Goal: Check status: Check status

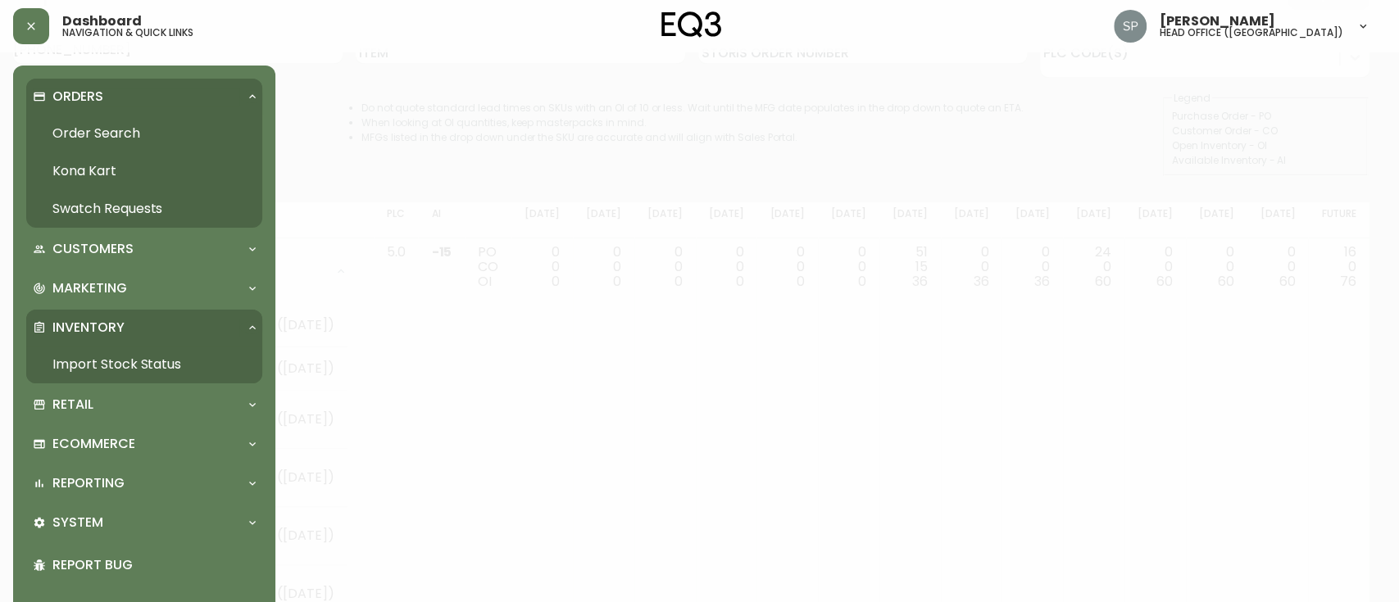
scroll to position [88, 0]
click at [77, 102] on p "Orders" at bounding box center [77, 97] width 51 height 18
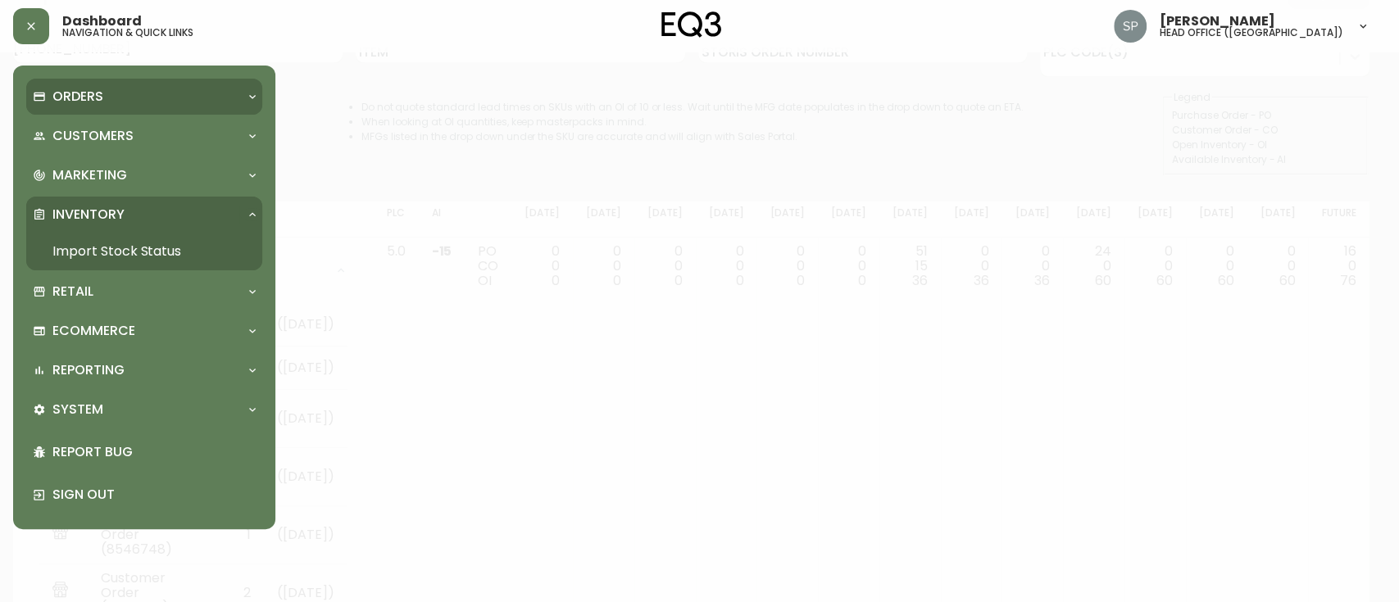
click at [77, 102] on p "Orders" at bounding box center [77, 97] width 51 height 18
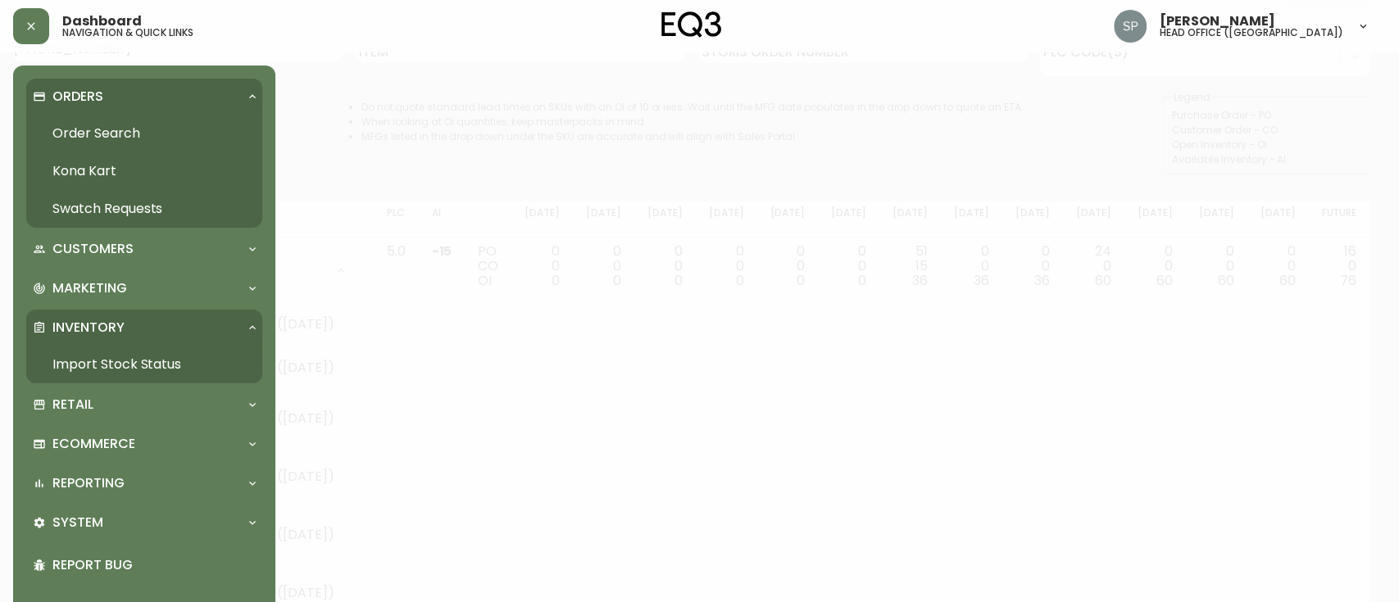
click at [81, 125] on link "Order Search" at bounding box center [144, 134] width 236 height 38
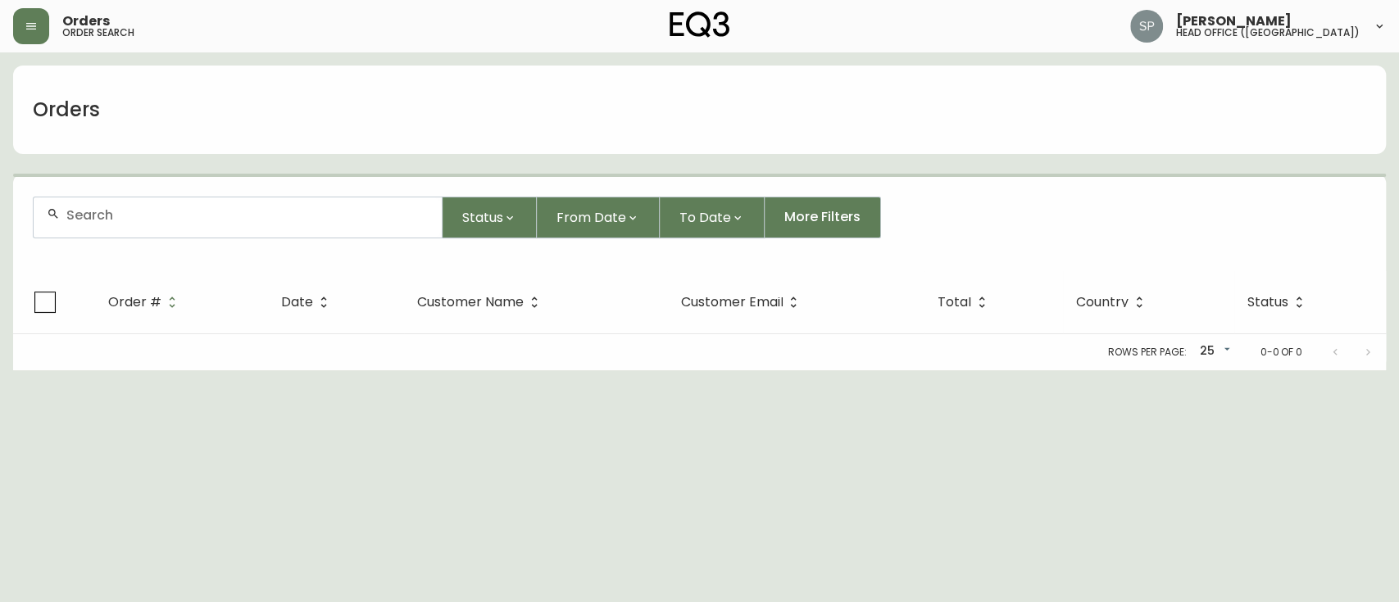
click at [186, 212] on input "text" at bounding box center [247, 215] width 362 height 16
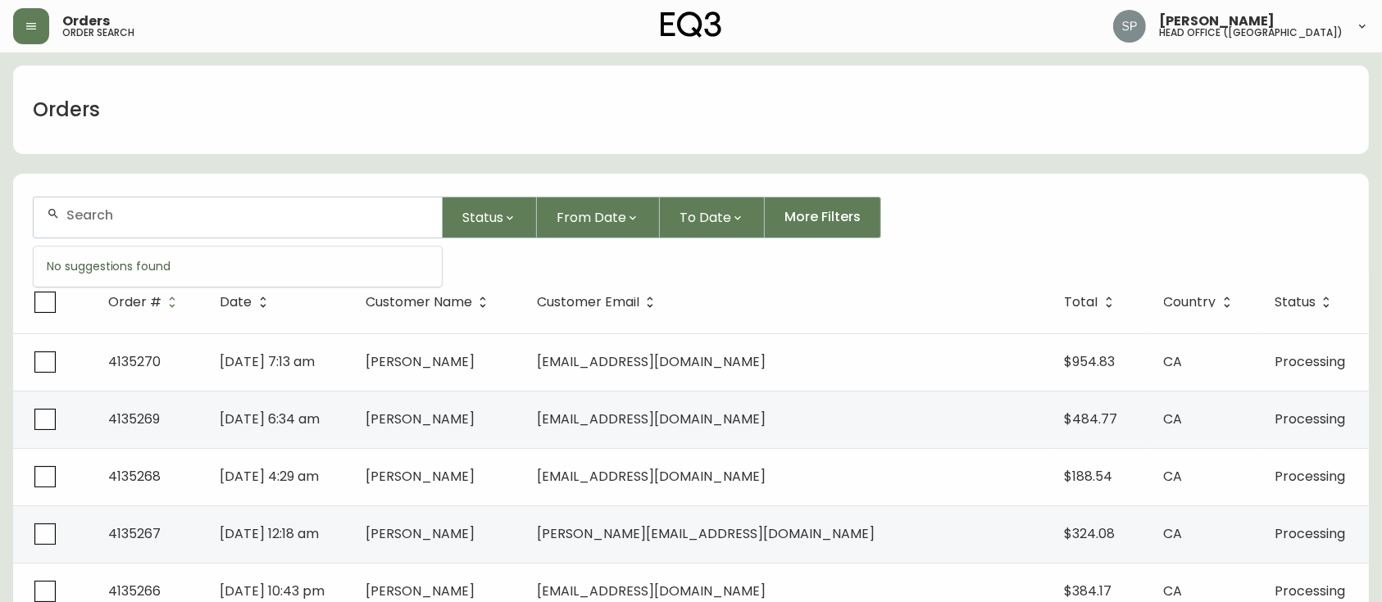
paste input "4134874"
type input "4134874"
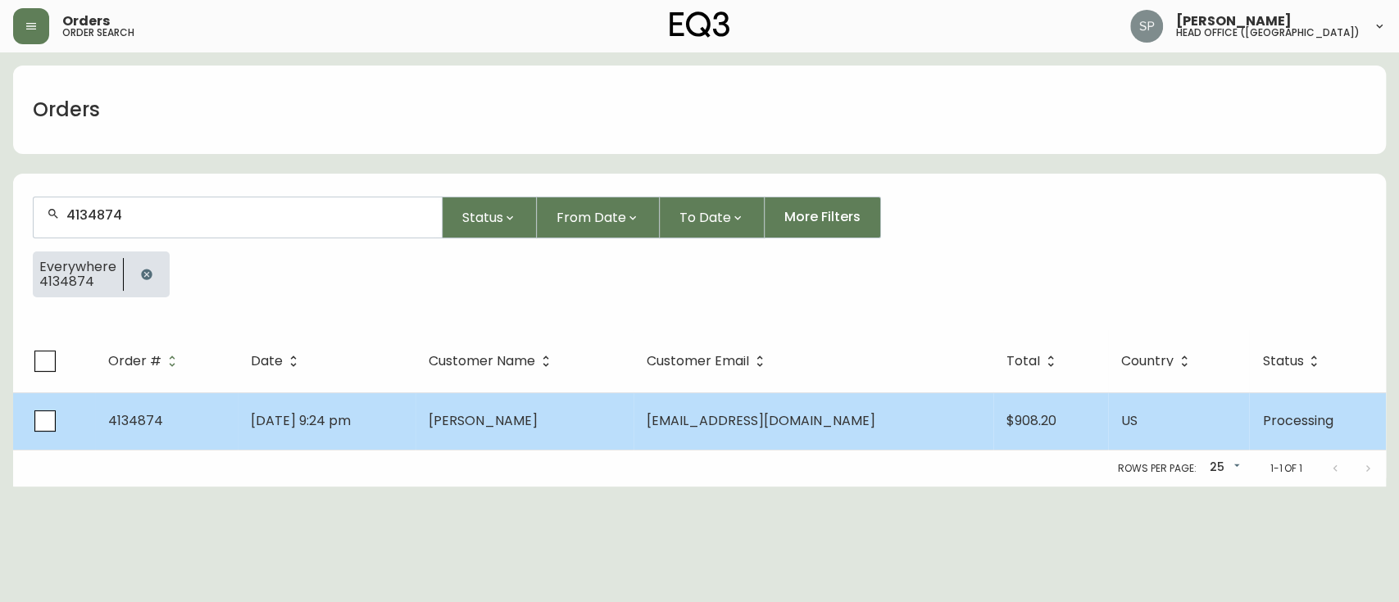
click at [351, 411] on span "[DATE] 9:24 pm" at bounding box center [301, 420] width 100 height 19
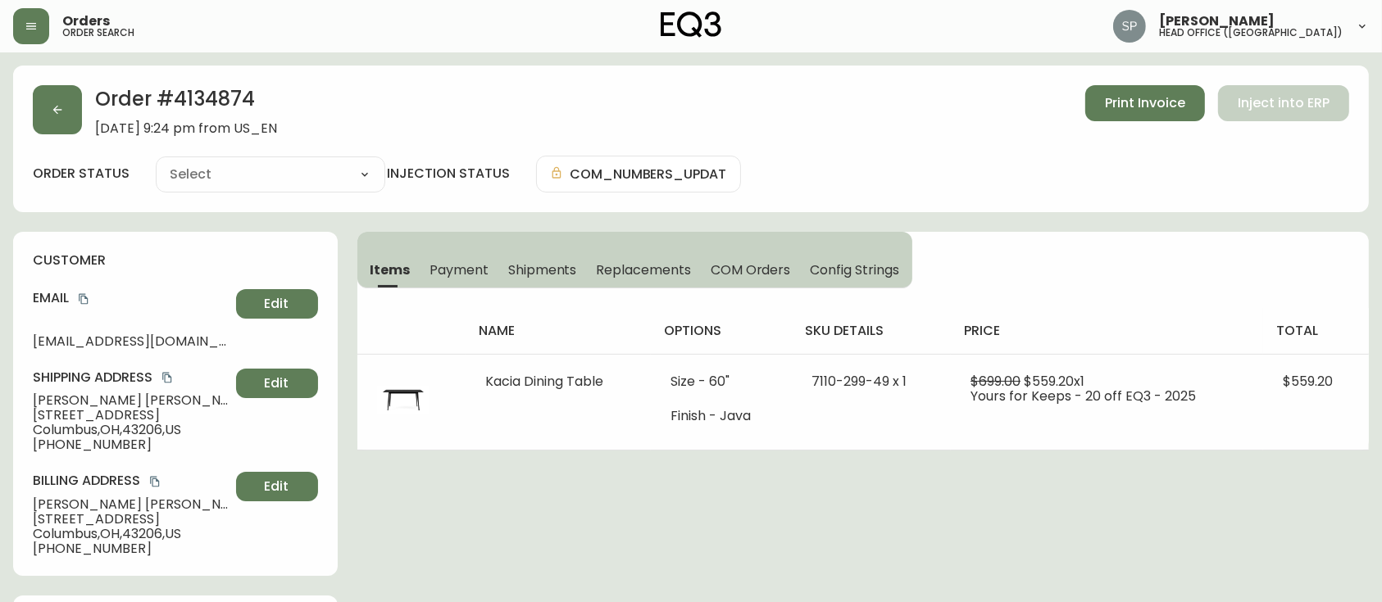
type input "Processing"
select select "PROCESSING"
click at [68, 120] on button "button" at bounding box center [57, 109] width 49 height 49
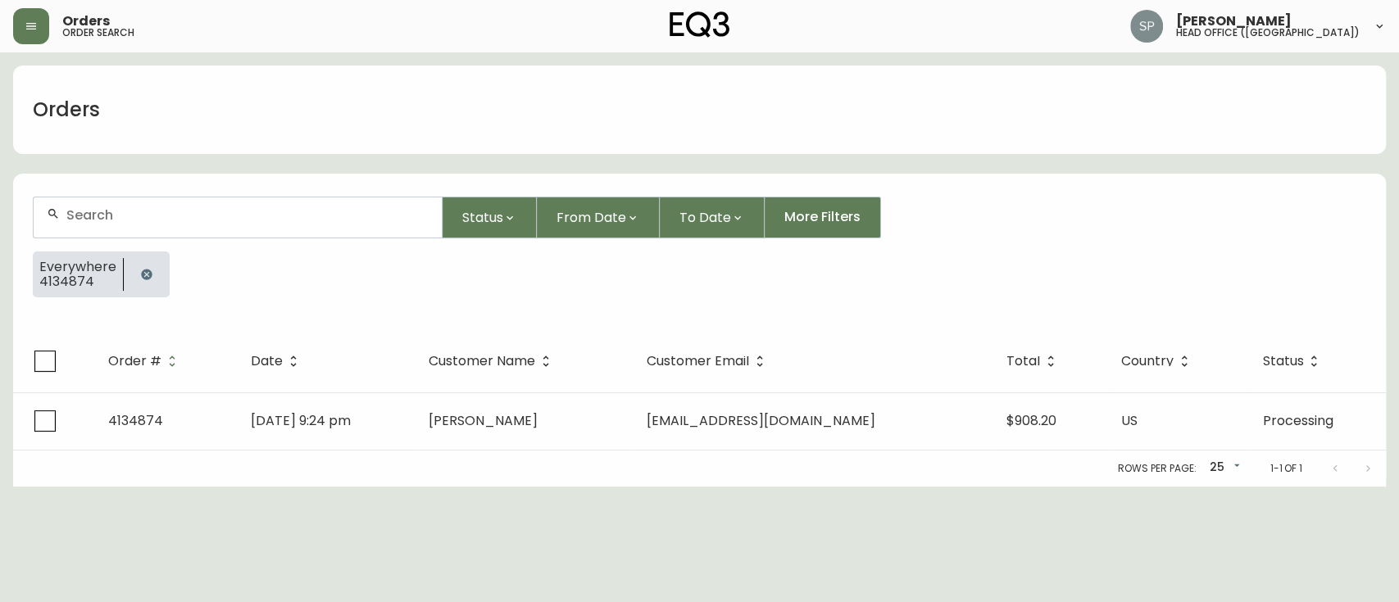
click at [234, 220] on input "text" at bounding box center [247, 215] width 362 height 16
paste input "4134886"
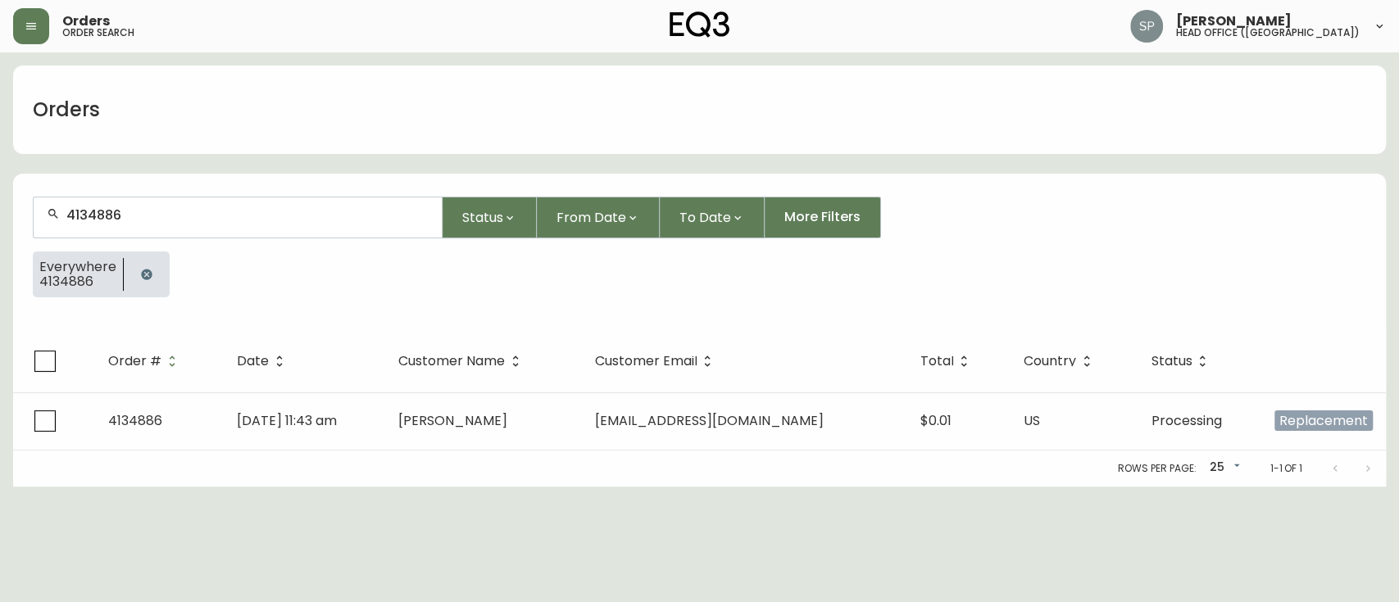
click at [141, 215] on input "4134886" at bounding box center [247, 215] width 362 height 16
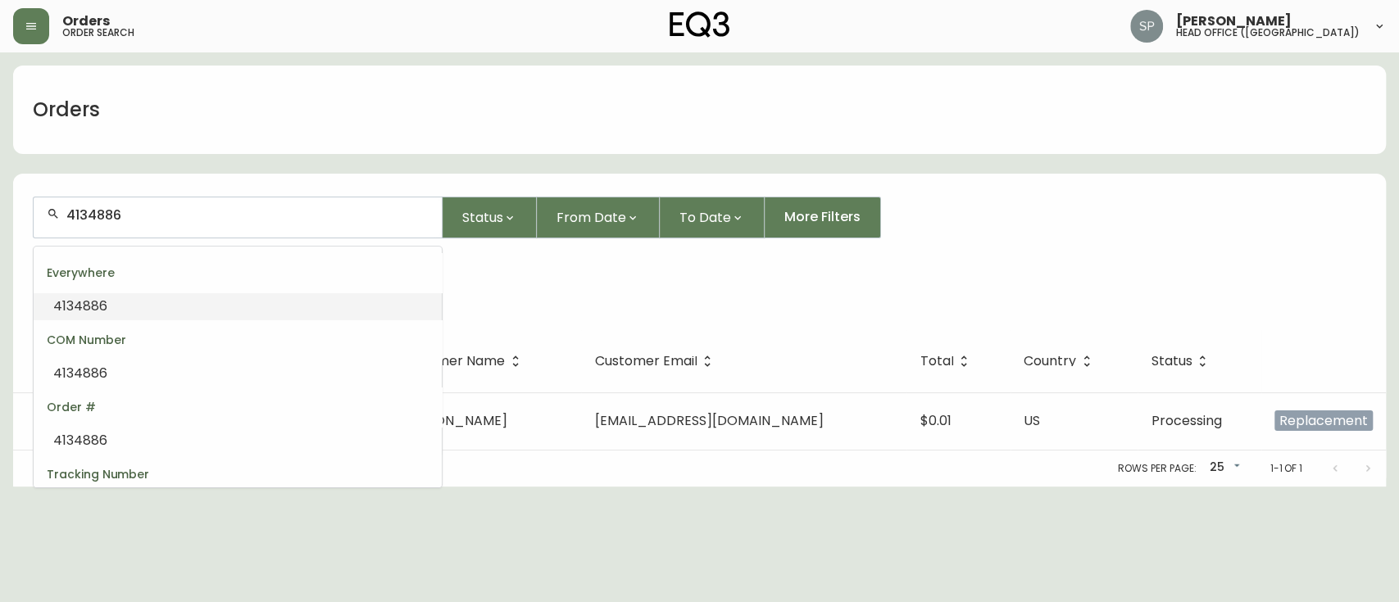
paste input "950"
type input "4134950"
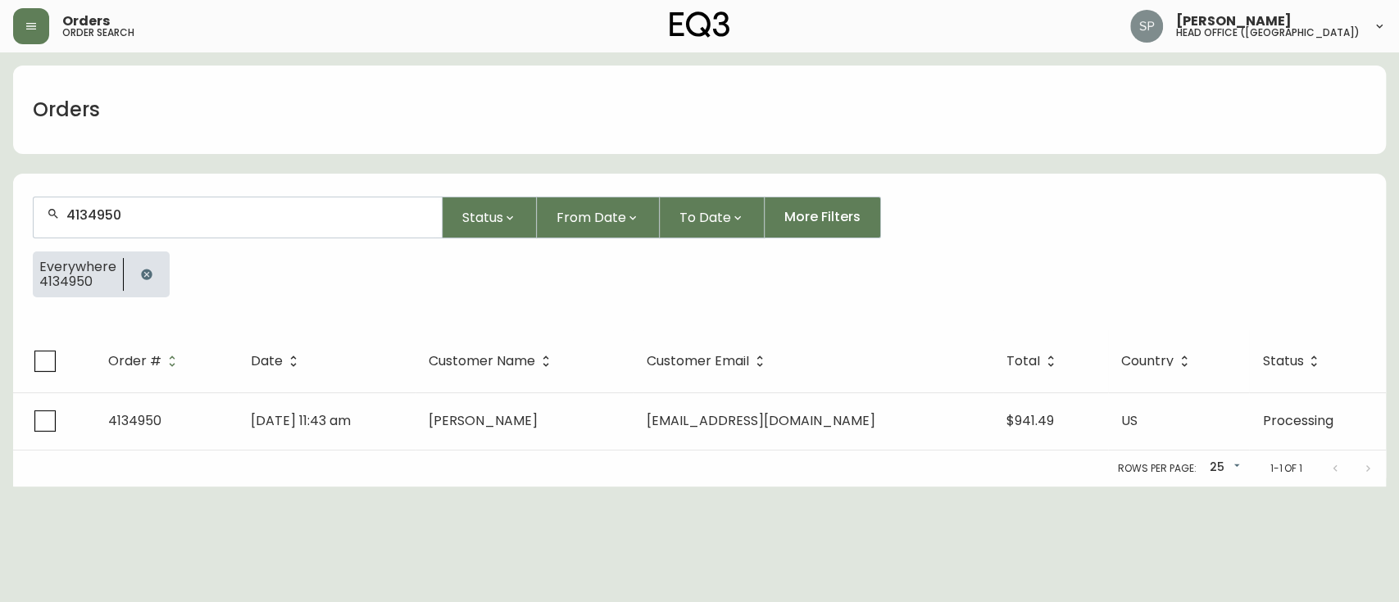
click at [151, 202] on div "4134950" at bounding box center [238, 218] width 408 height 40
paste input "83"
type input "4134983"
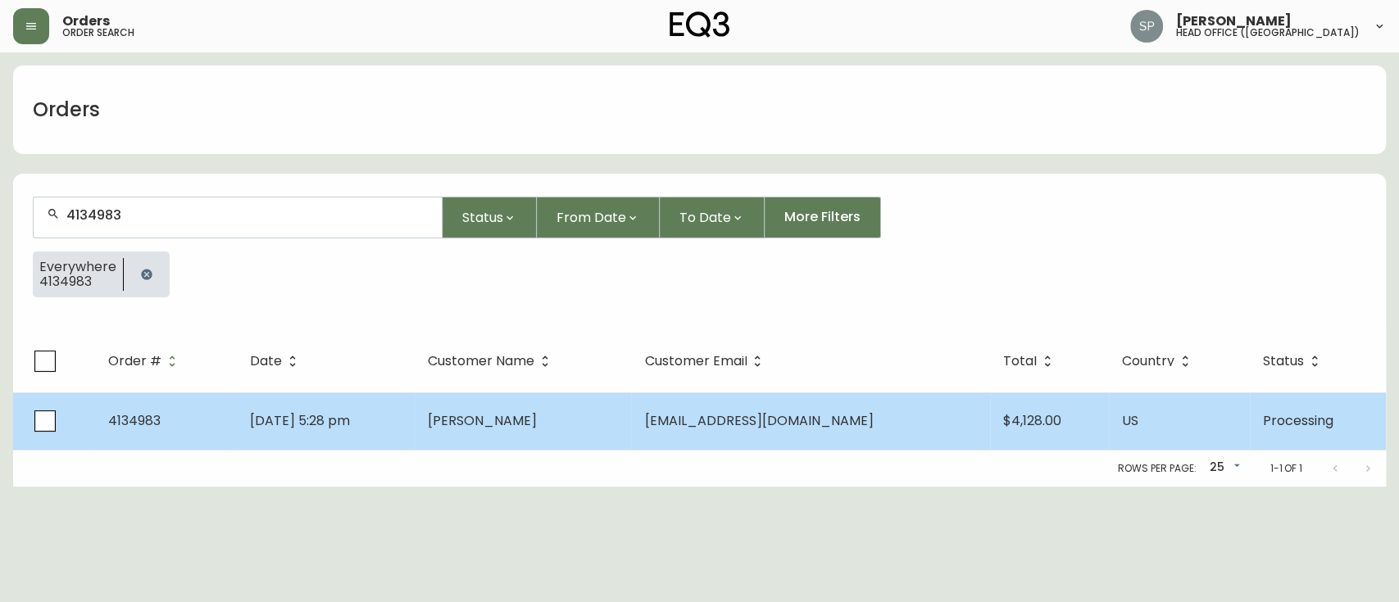
type input "4134983"
click at [593, 416] on td "[PERSON_NAME]" at bounding box center [523, 421] width 217 height 57
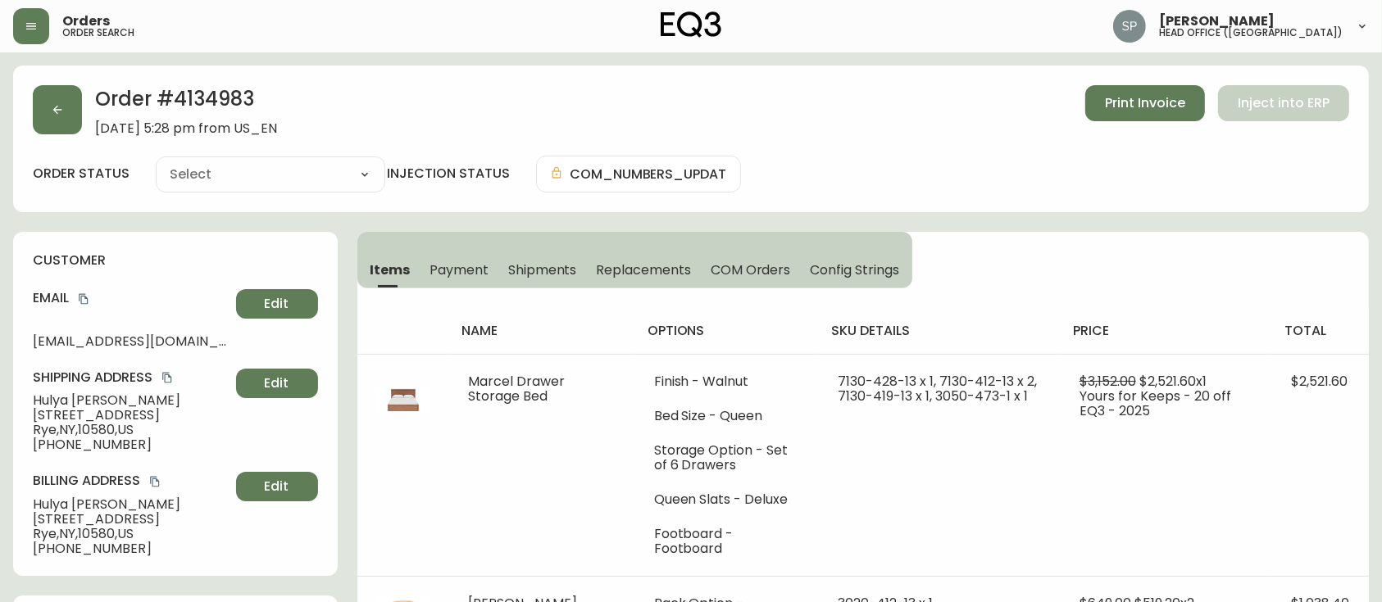
type input "Processing"
select select "PROCESSING"
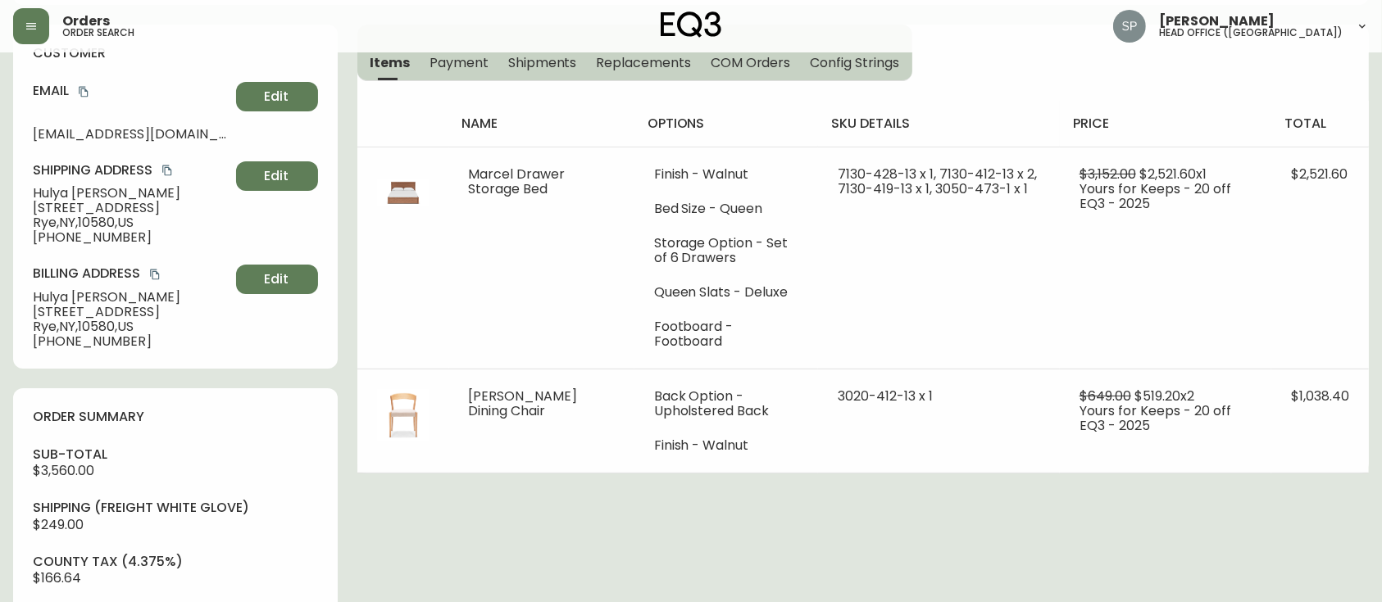
scroll to position [546, 0]
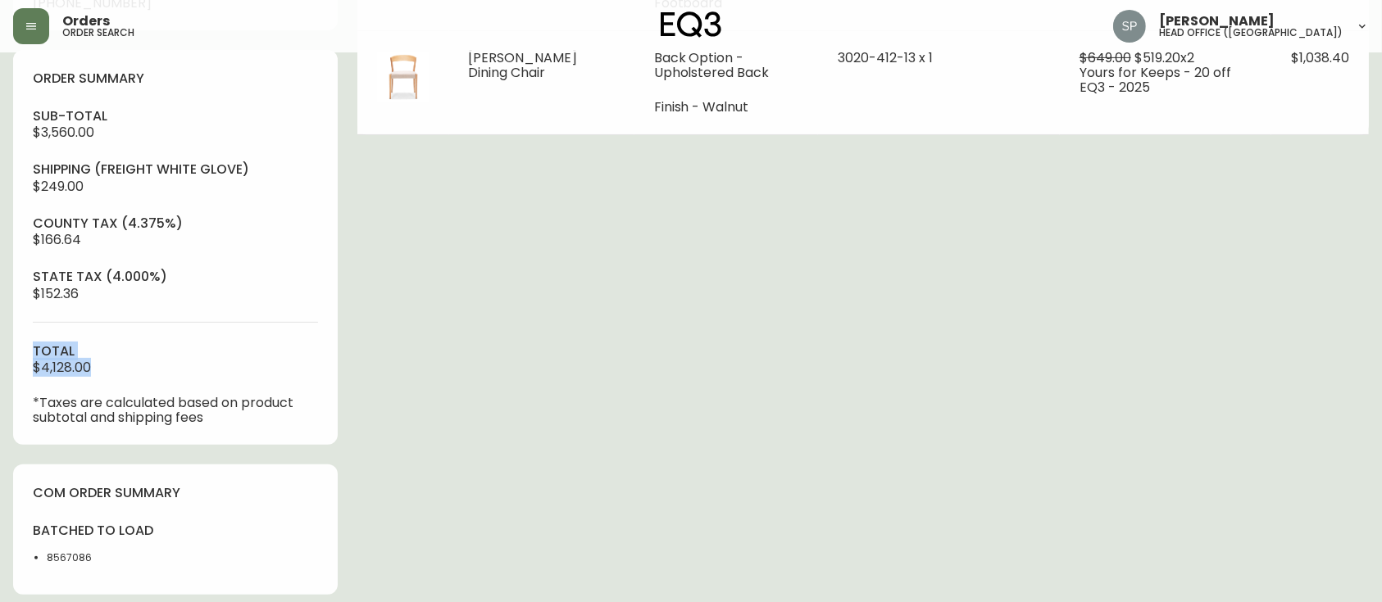
drag, startPoint x: 85, startPoint y: 370, endPoint x: 26, endPoint y: 360, distance: 59.8
click at [26, 360] on div "order summary sub-total $3,560.00 Shipping ( Freight White Glove ) $249.00 coun…" at bounding box center [175, 247] width 325 height 395
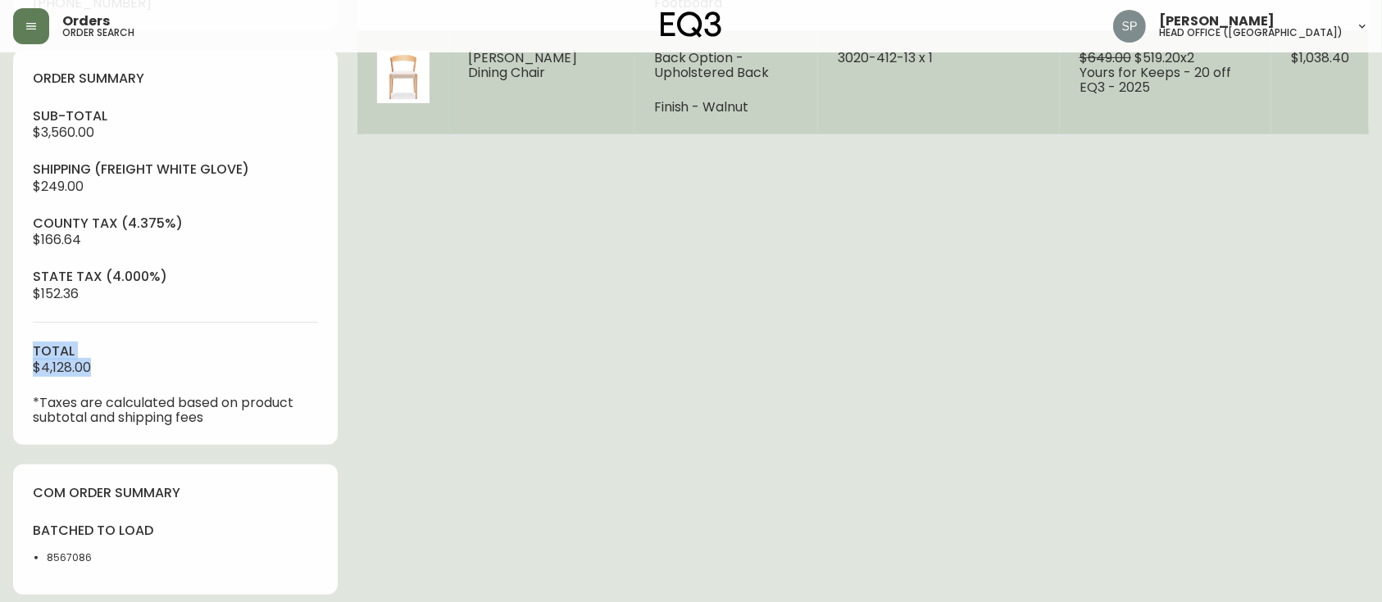
copy div "total $4,128.00"
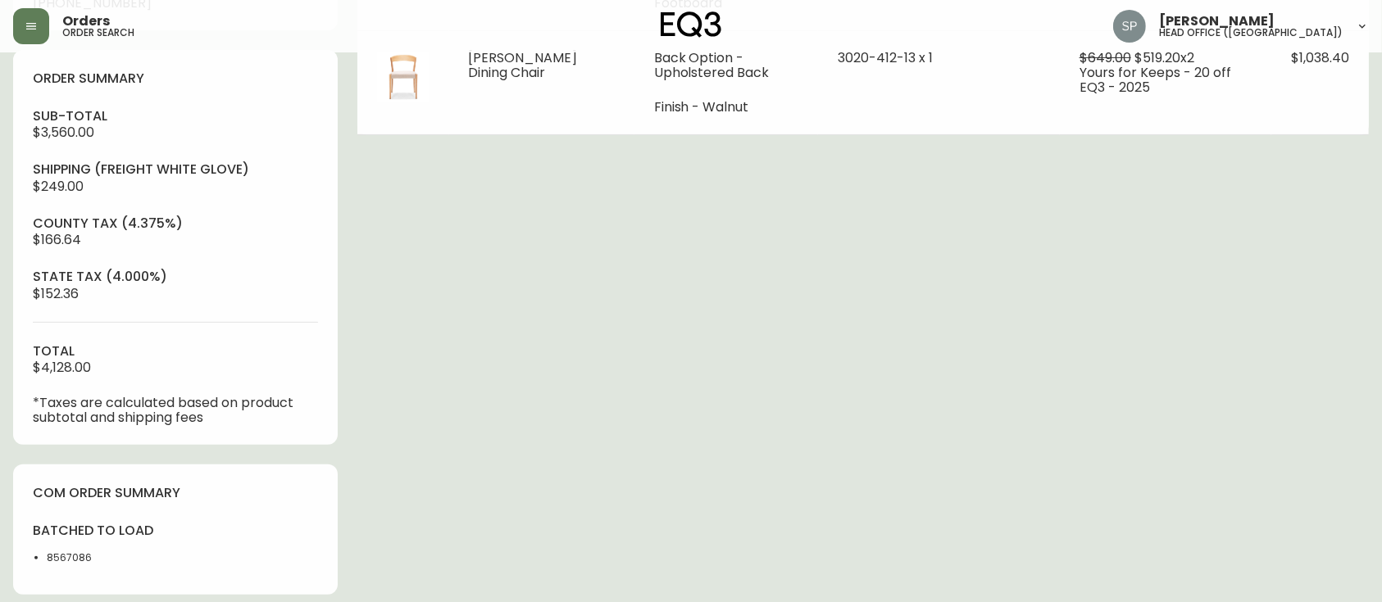
click at [572, 285] on div "Order # 4134983 [DATE] 5:28 pm from US_EN Print Invoice Inject into ERP order s…" at bounding box center [691, 168] width 1356 height 1297
click at [877, 306] on div "Order # 4134983 [DATE] 5:28 pm from US_EN Print Invoice Inject into ERP order s…" at bounding box center [691, 168] width 1356 height 1297
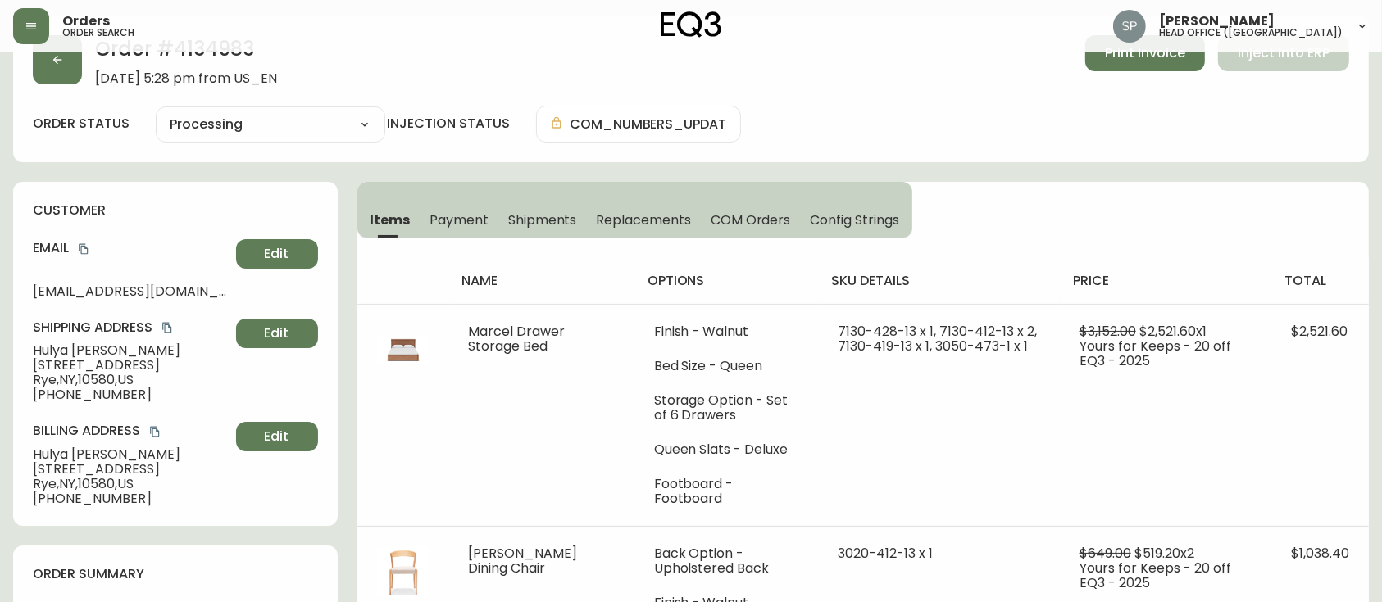
scroll to position [0, 0]
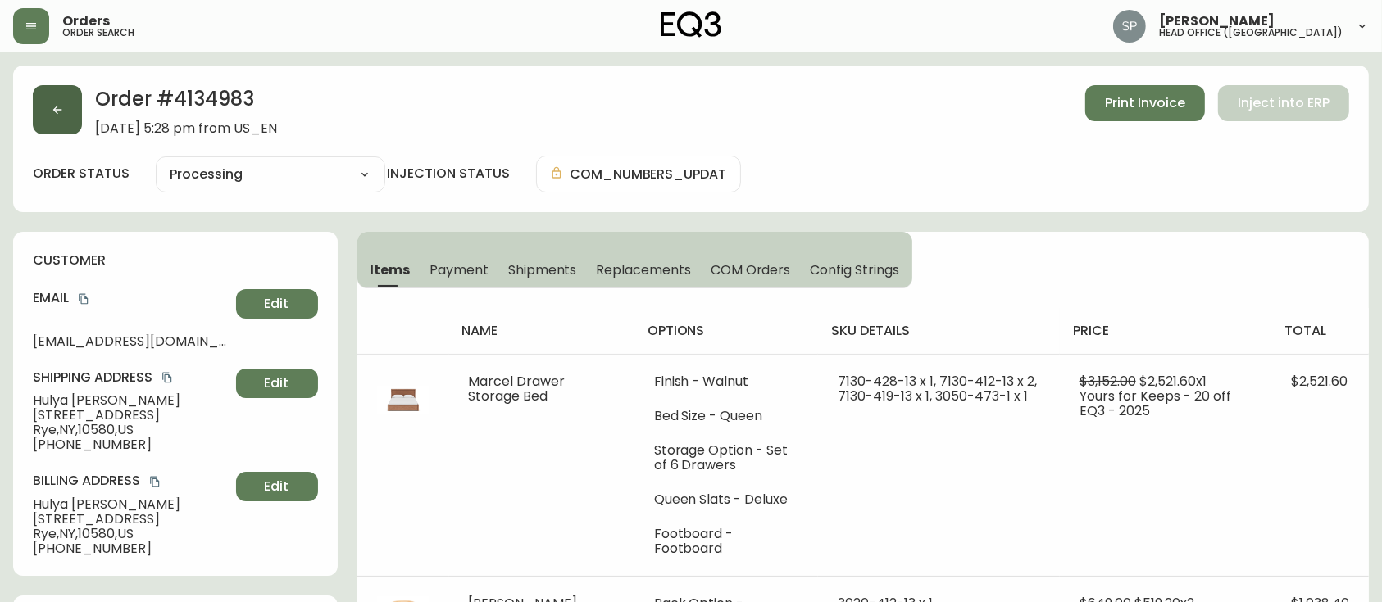
click at [39, 116] on button "button" at bounding box center [57, 109] width 49 height 49
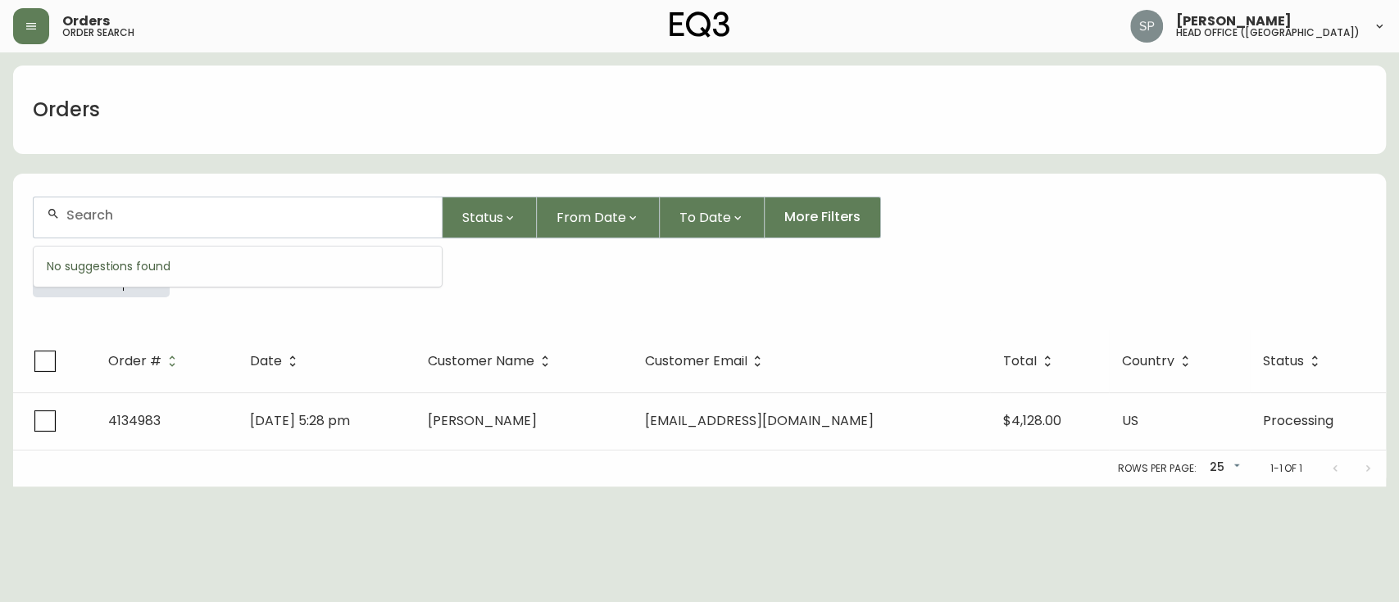
click at [184, 208] on input "text" at bounding box center [247, 215] width 362 height 16
paste input "4134989"
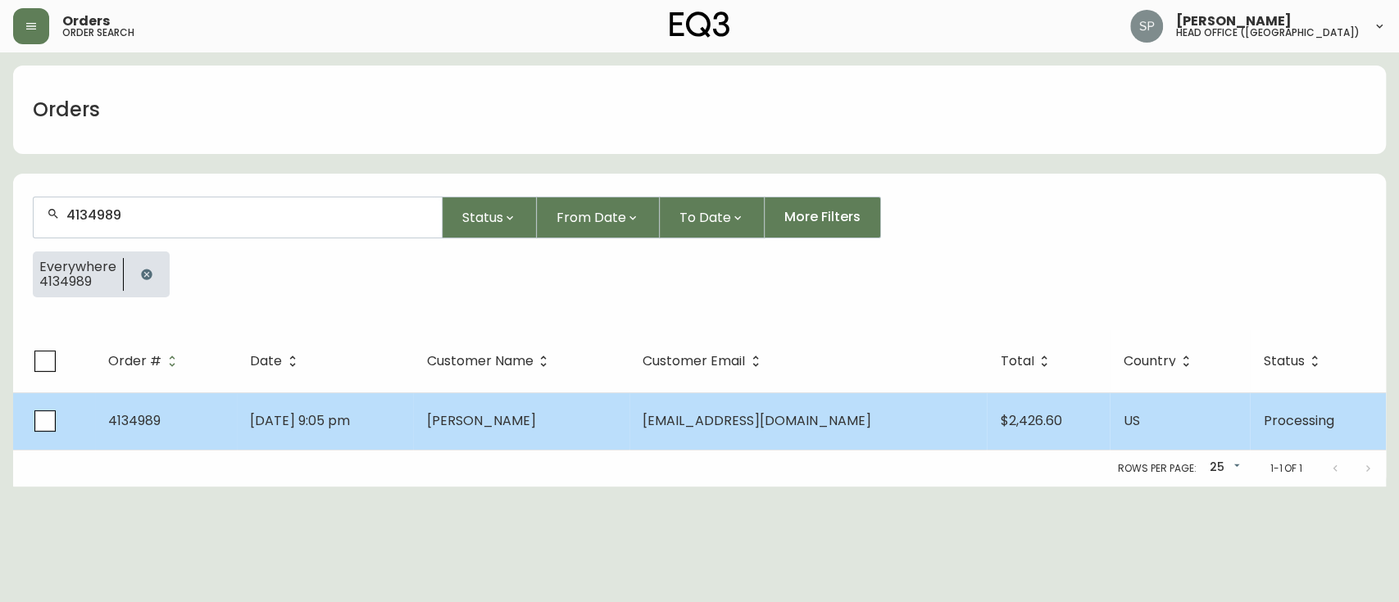
type input "4134989"
drag, startPoint x: 975, startPoint y: 430, endPoint x: 1370, endPoint y: 441, distance: 394.4
click at [1049, 431] on td "$2,426.60" at bounding box center [1048, 421] width 123 height 57
copy span "$2,426.60"
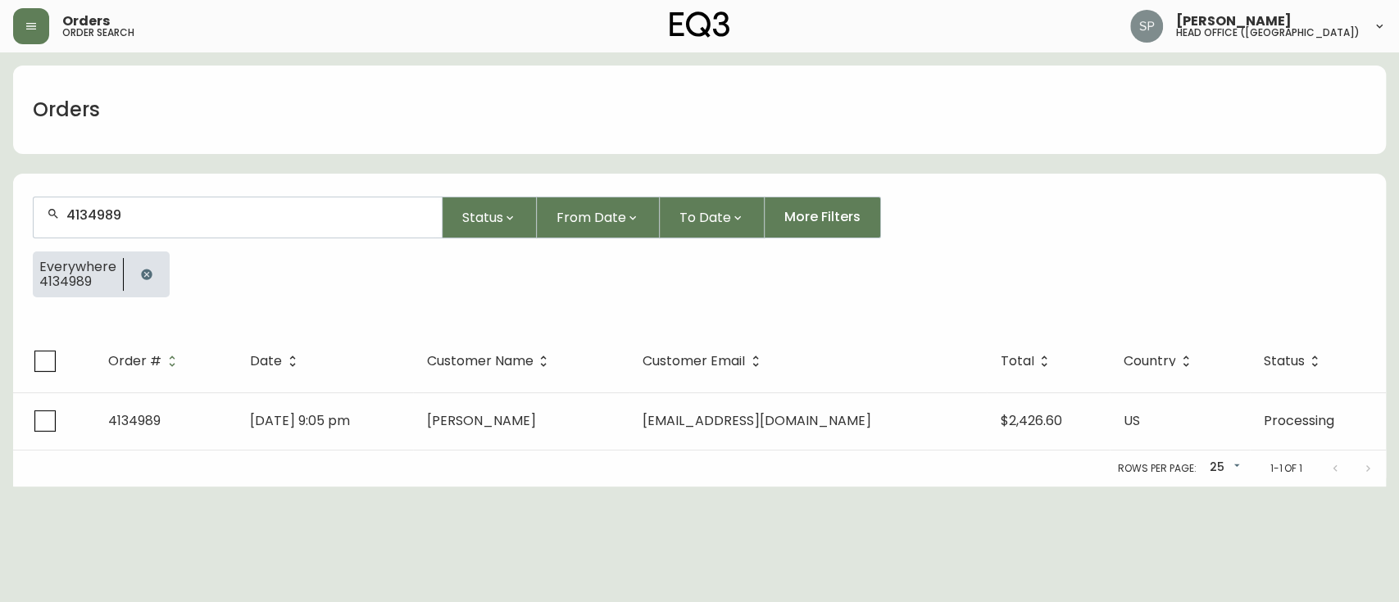
click at [324, 361] on th "Date" at bounding box center [325, 361] width 177 height 62
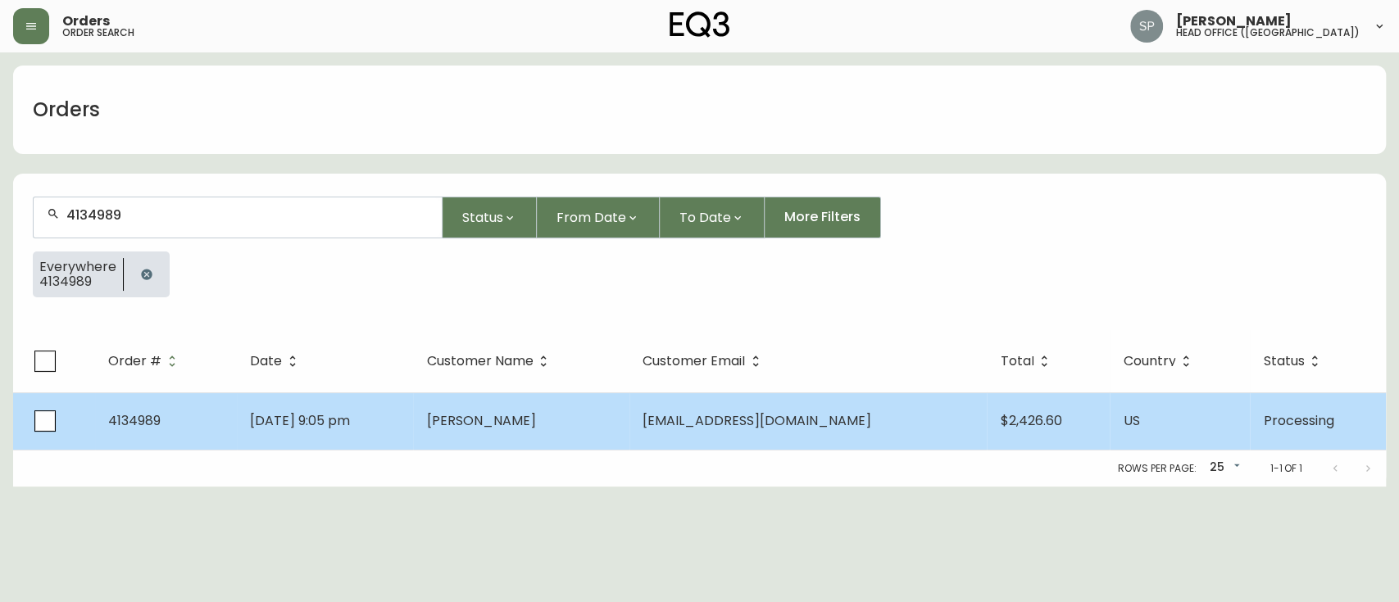
click at [349, 405] on td "[DATE] 9:05 pm" at bounding box center [325, 421] width 177 height 57
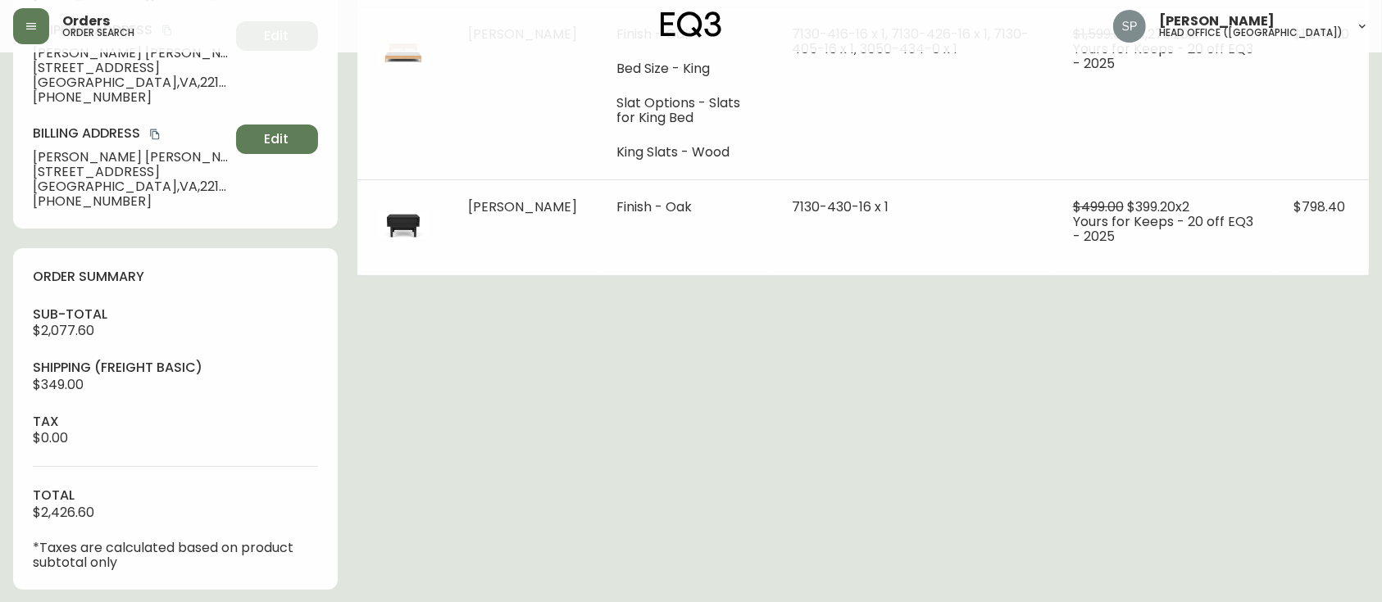
type input "Processing"
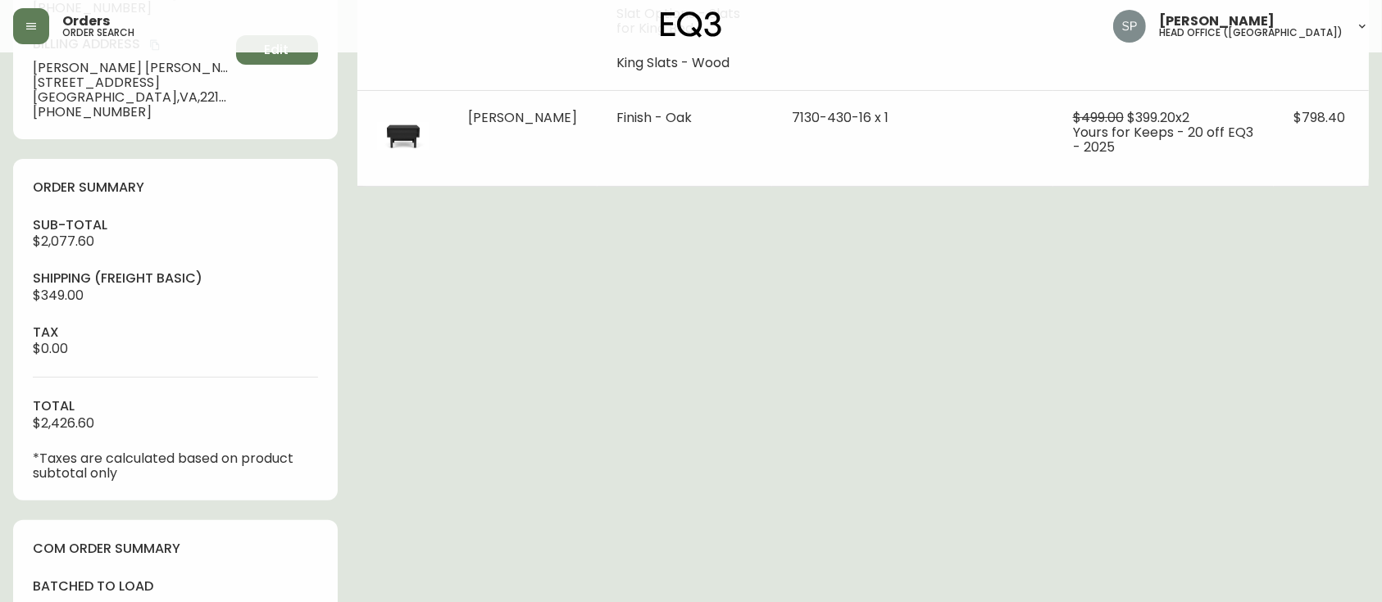
select select "PROCESSING"
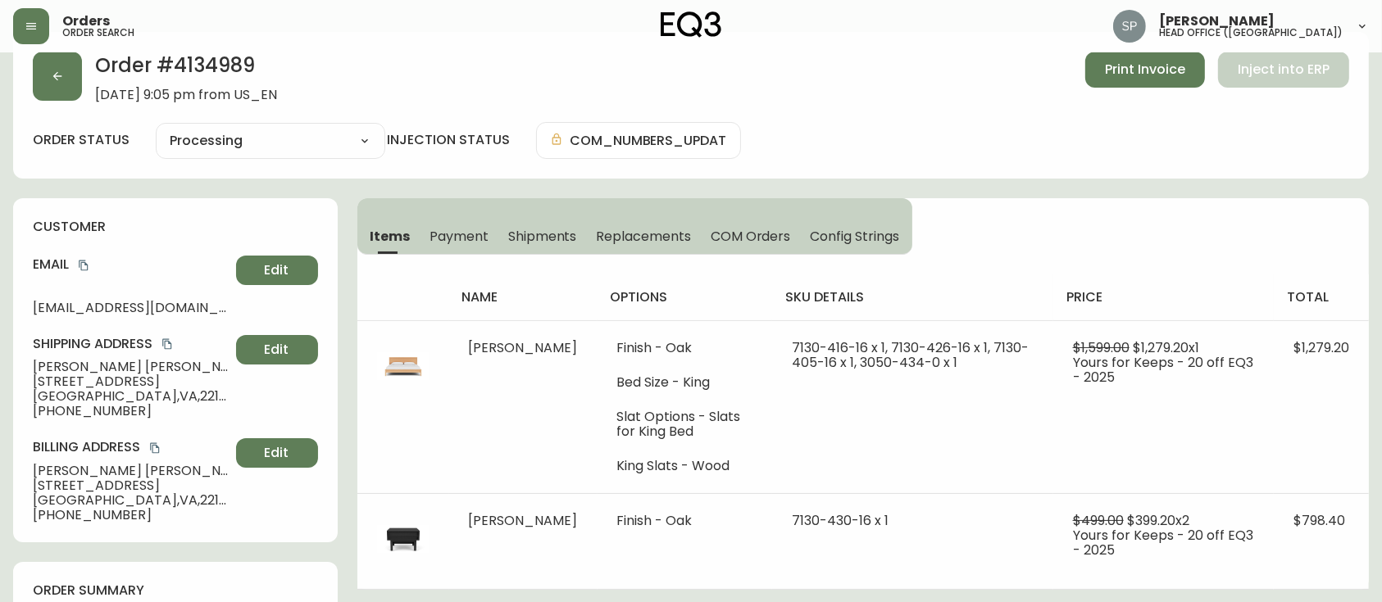
scroll to position [0, 0]
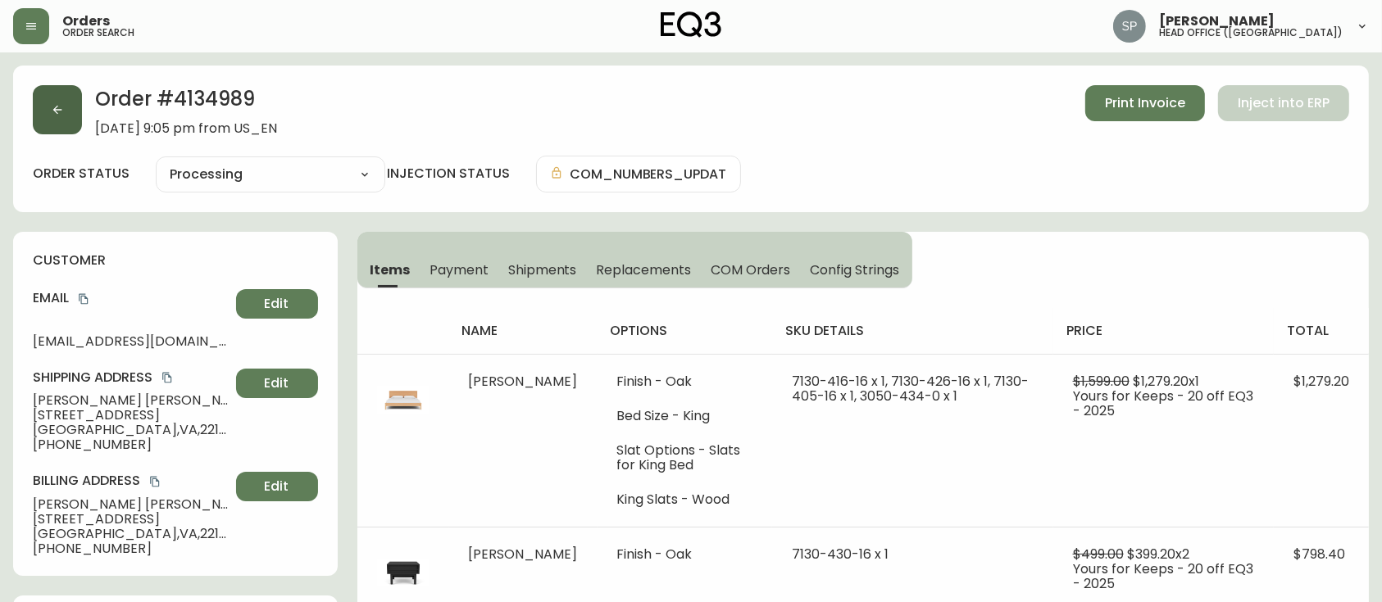
click at [67, 120] on button "button" at bounding box center [57, 109] width 49 height 49
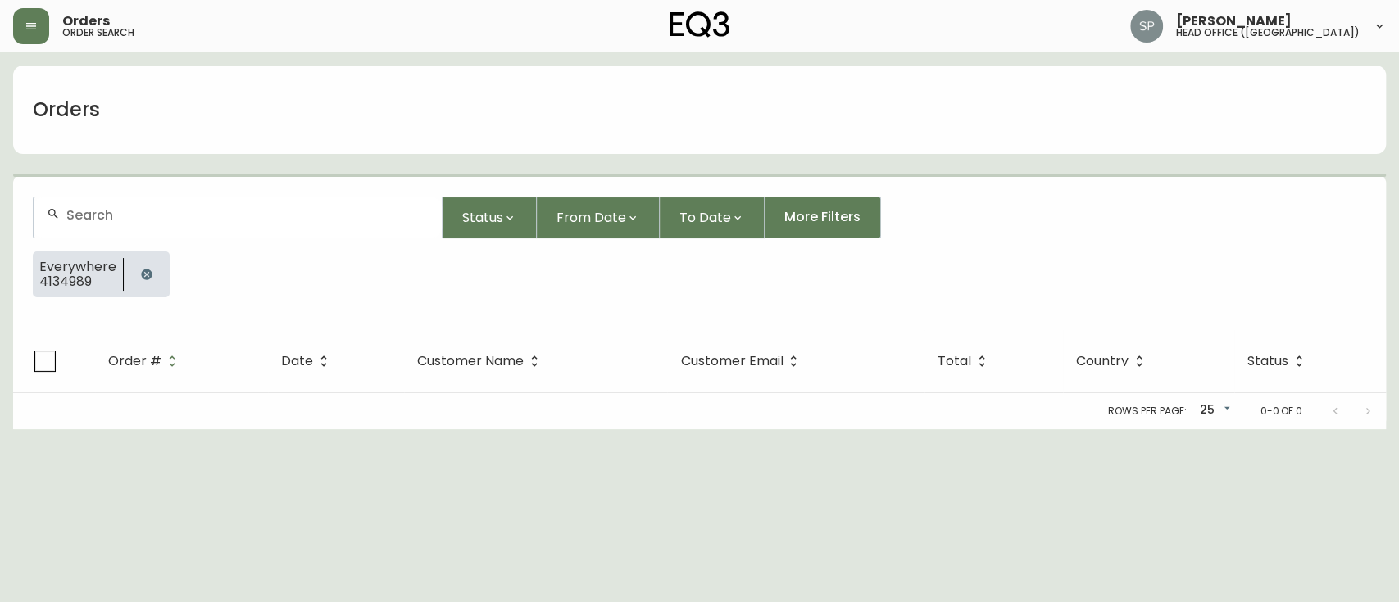
click at [189, 229] on div at bounding box center [238, 218] width 408 height 40
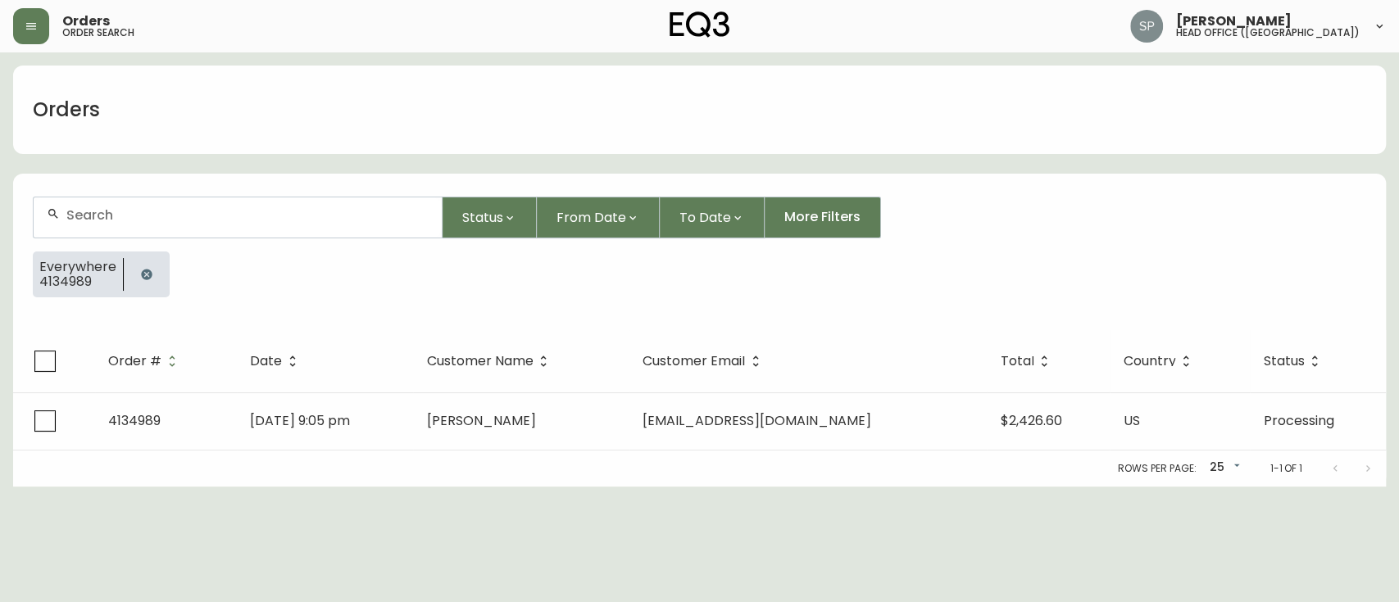
paste input "4135126"
type input "4135126"
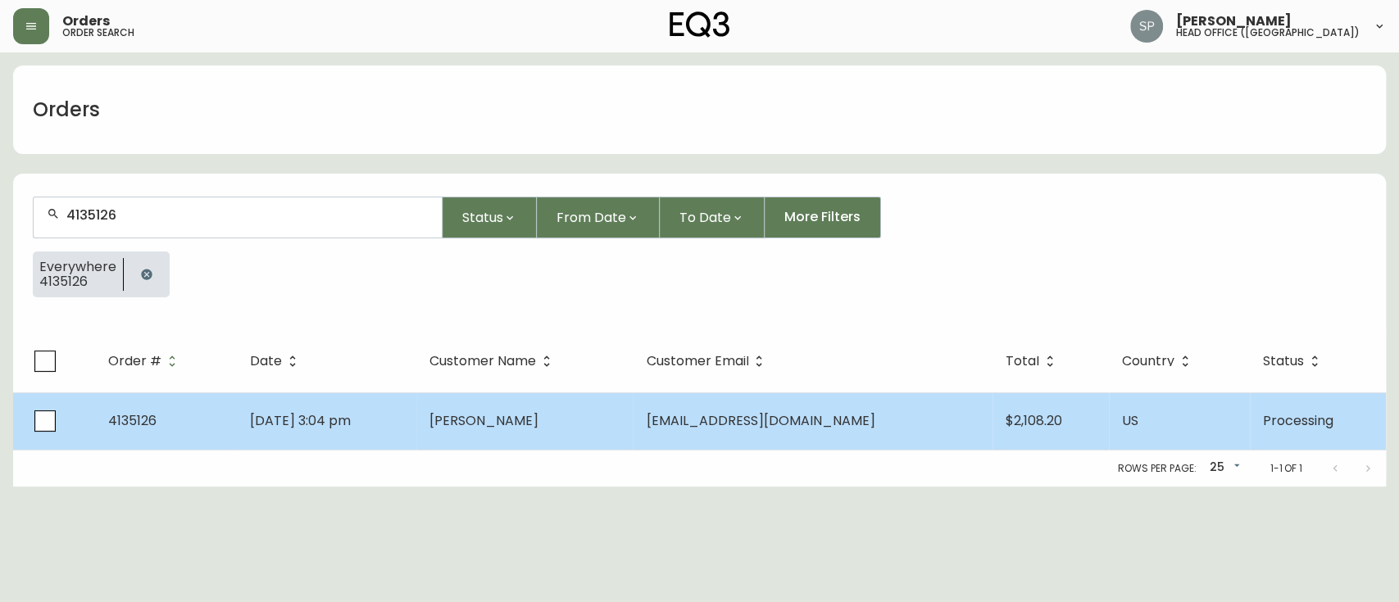
click at [416, 407] on td "[DATE] 3:04 pm" at bounding box center [326, 421] width 179 height 57
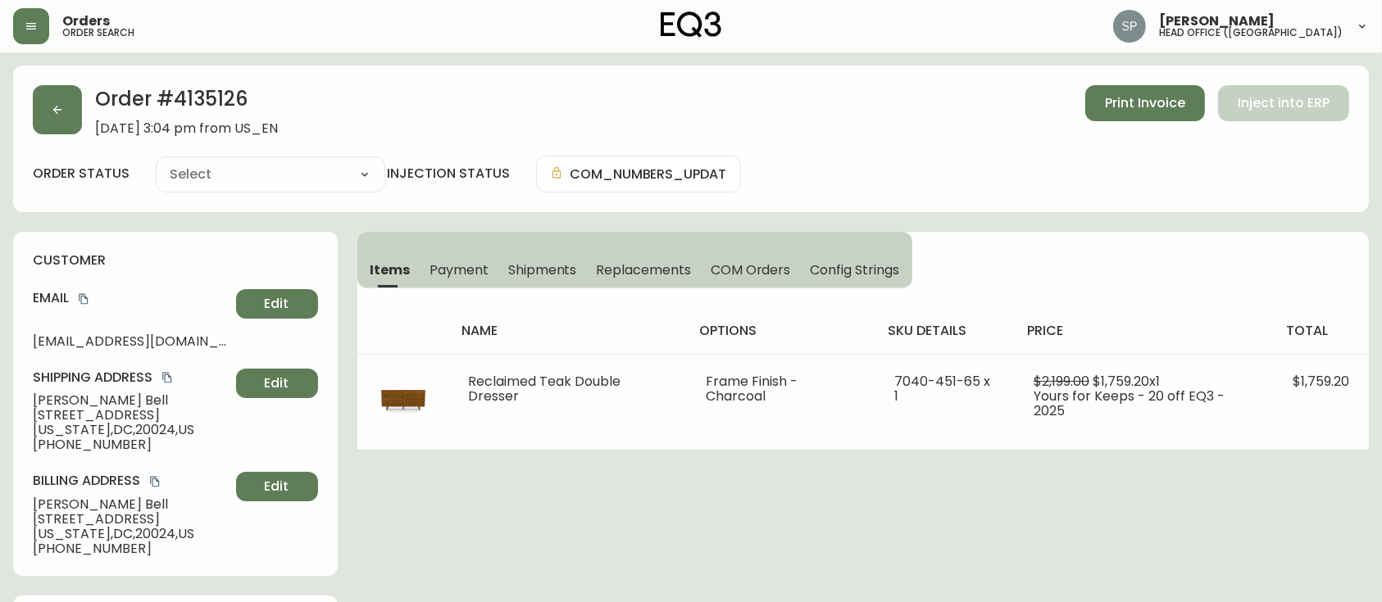
type input "Processing"
select select "PROCESSING"
click at [49, 105] on button "button" at bounding box center [57, 109] width 49 height 49
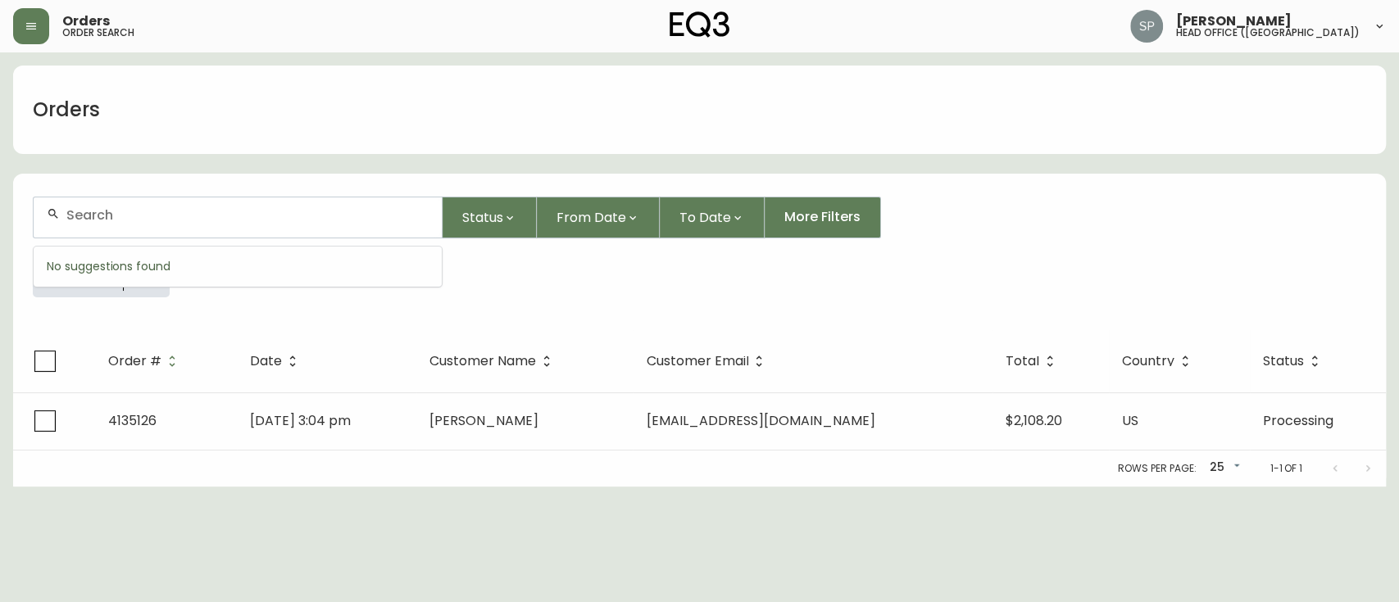
click at [226, 207] on input "text" at bounding box center [247, 215] width 362 height 16
paste input "4135172"
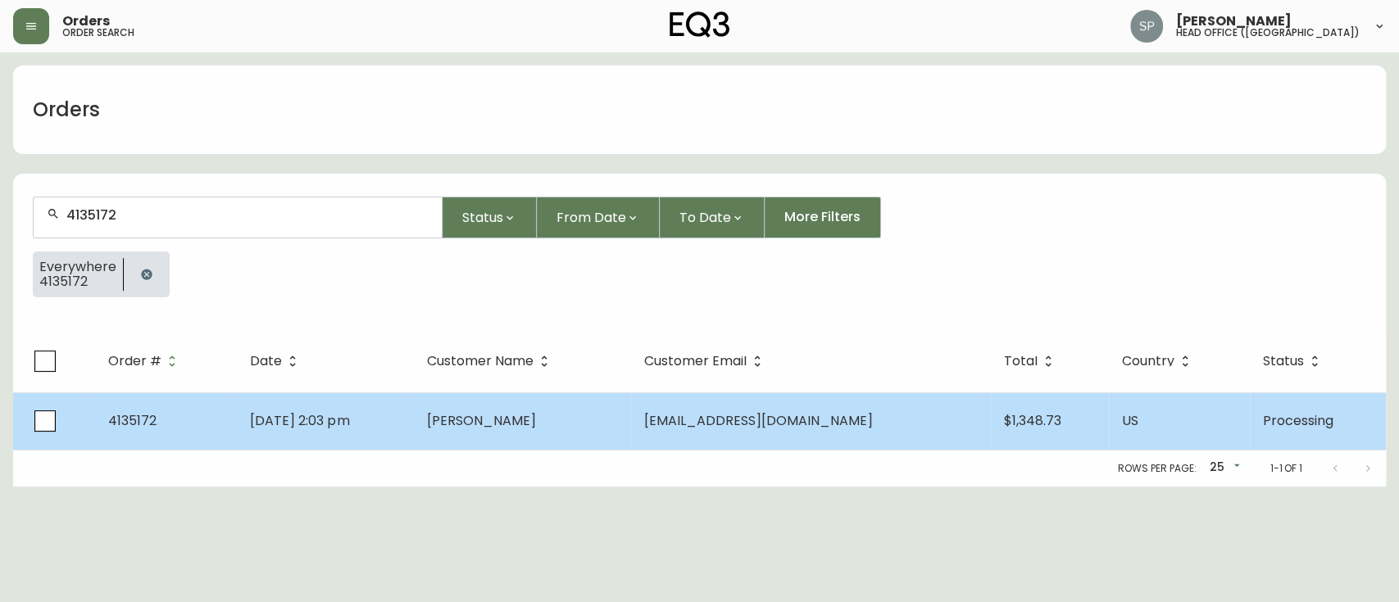
type input "4135172"
click at [479, 413] on span "[PERSON_NAME]" at bounding box center [481, 420] width 109 height 19
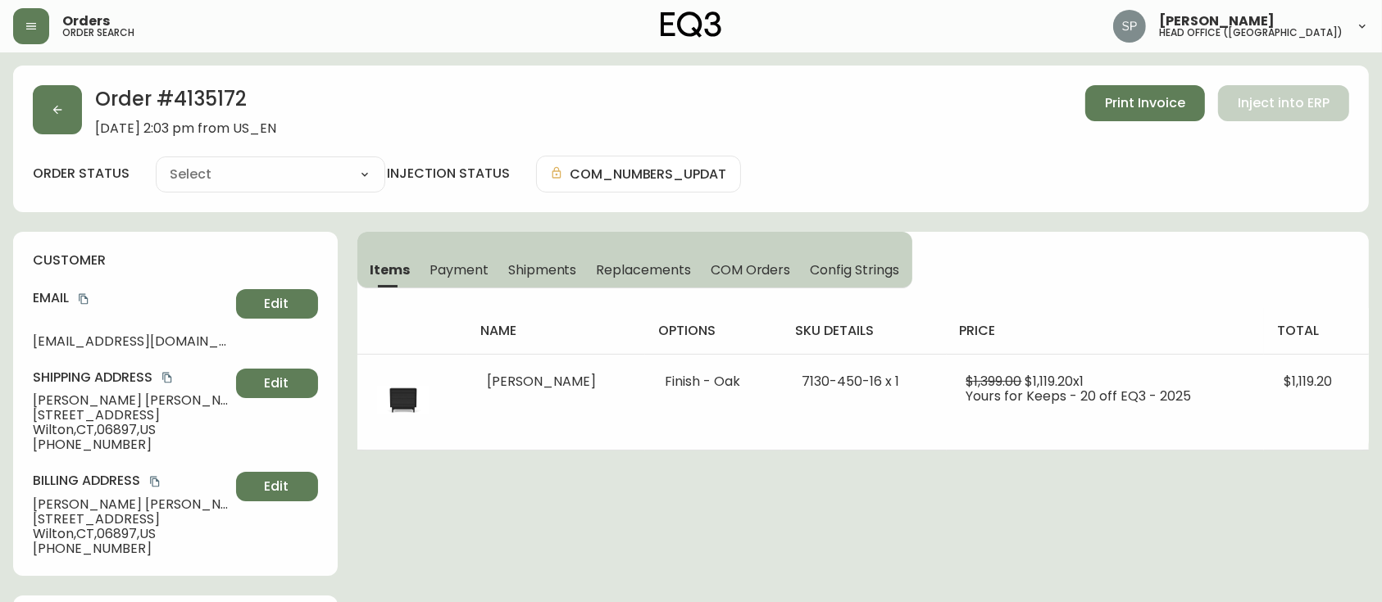
type input "Processing"
select select "PROCESSING"
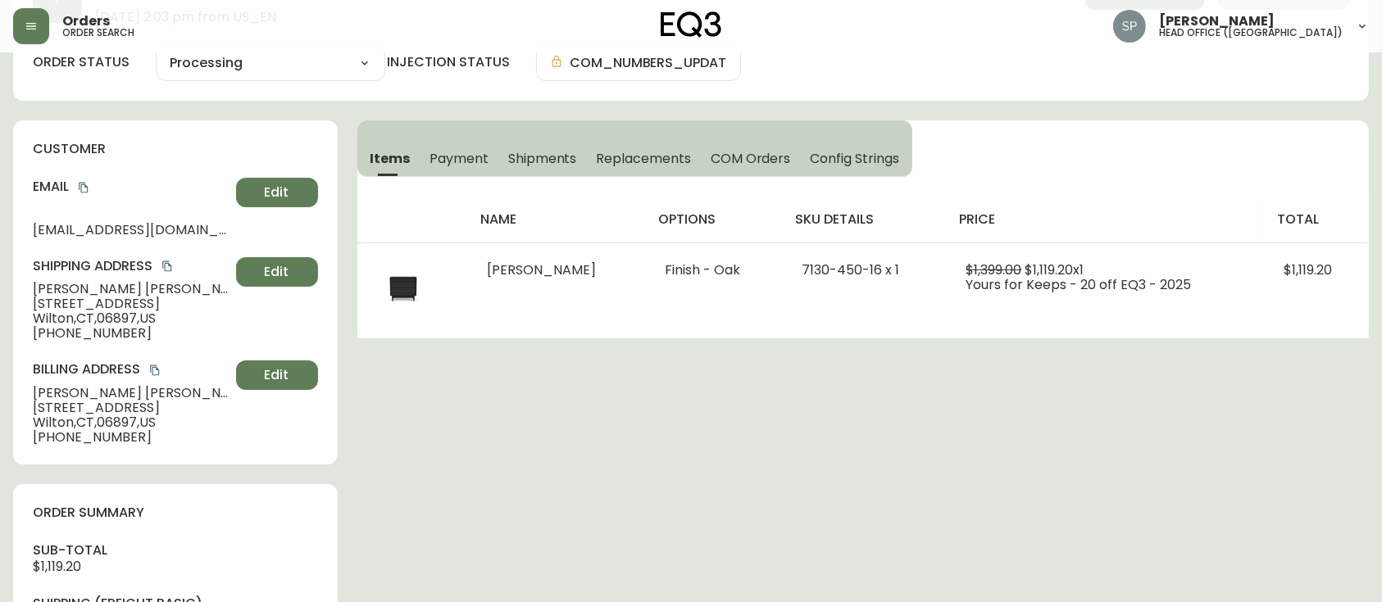
scroll to position [109, 0]
